Goal: Find specific page/section: Find specific page/section

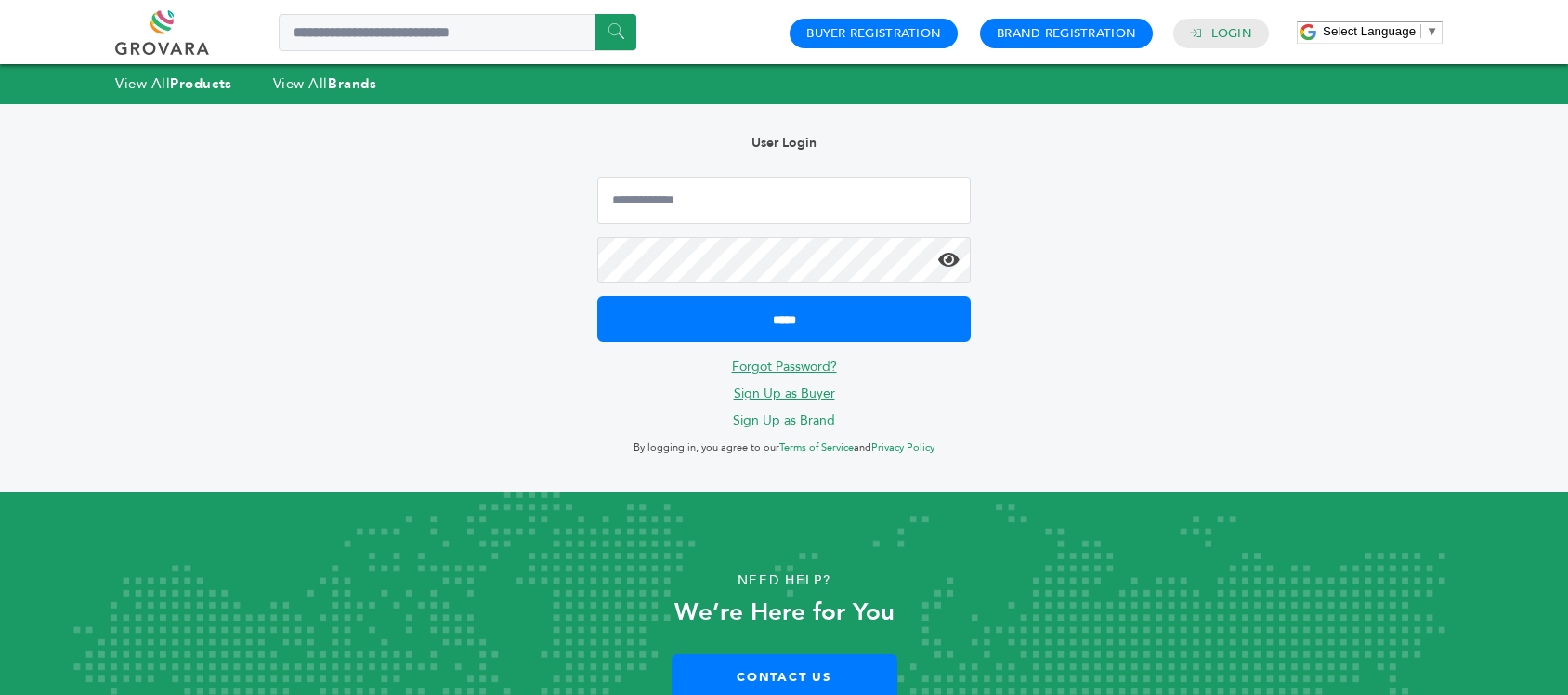
click at [1065, 214] on div "Hello! Grovara is best viewed on a desktop monitor. User Login ***** Forgot Pas…" at bounding box center [784, 298] width 1493 height 387
click at [892, 181] on input "Email Address" at bounding box center [784, 200] width 374 height 46
type input "**********"
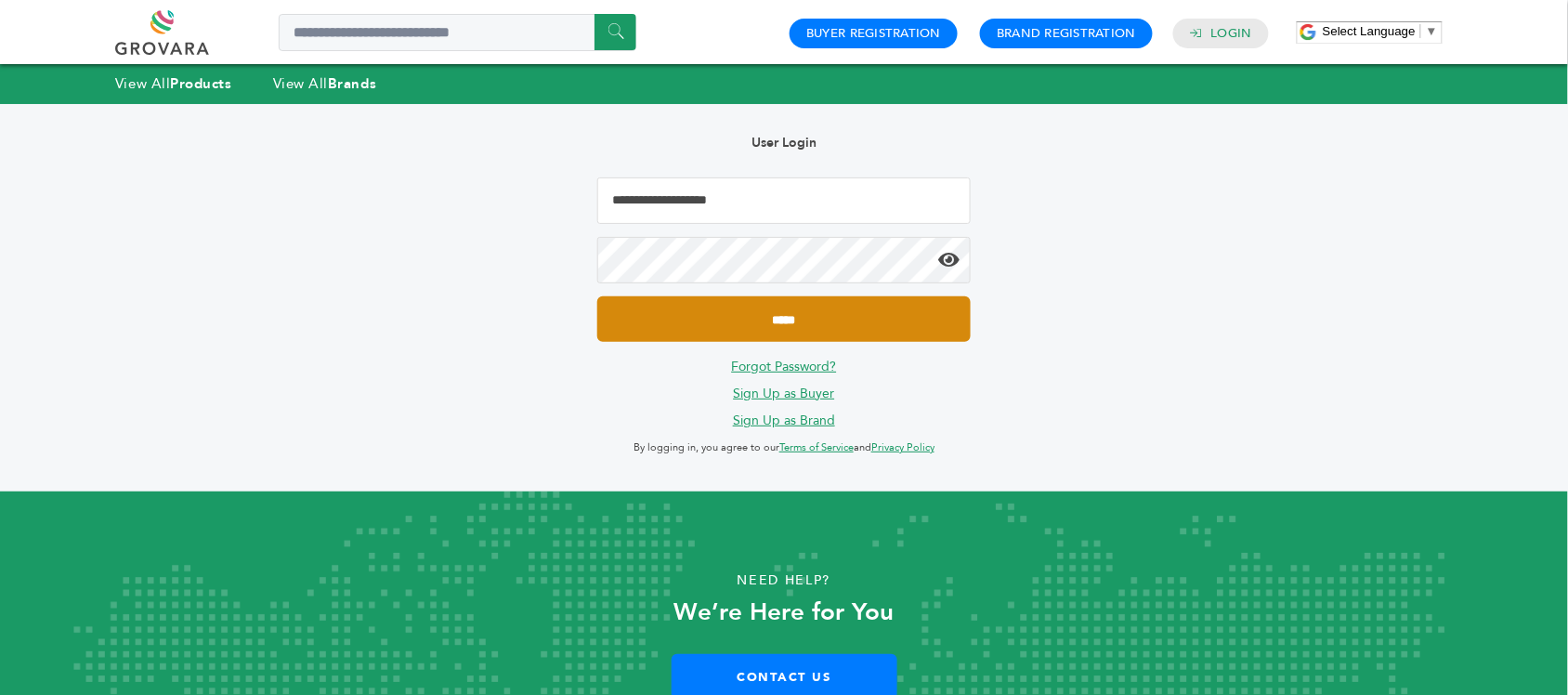
click at [773, 309] on input "*****" at bounding box center [784, 319] width 374 height 45
